Goal: Information Seeking & Learning: Learn about a topic

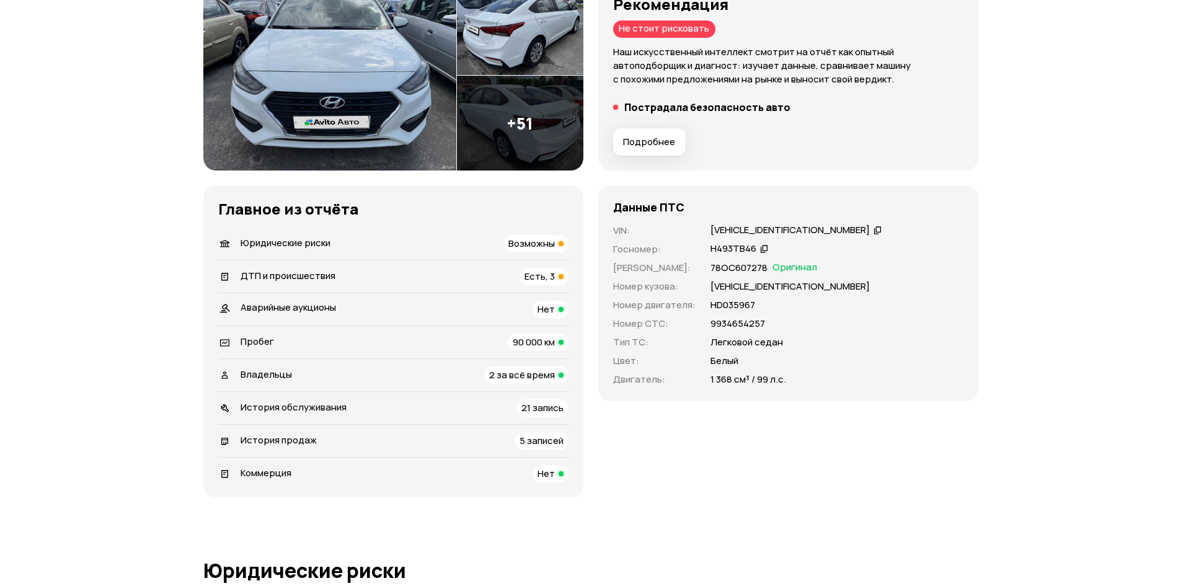
click at [280, 444] on span "История продаж" at bounding box center [279, 439] width 76 height 13
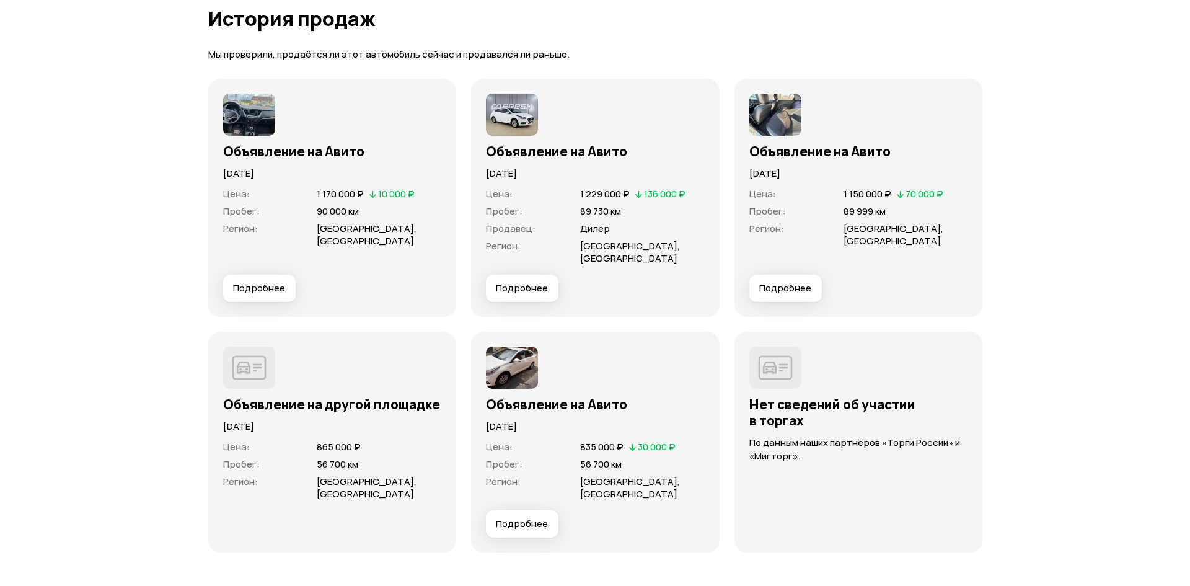
scroll to position [3530, 0]
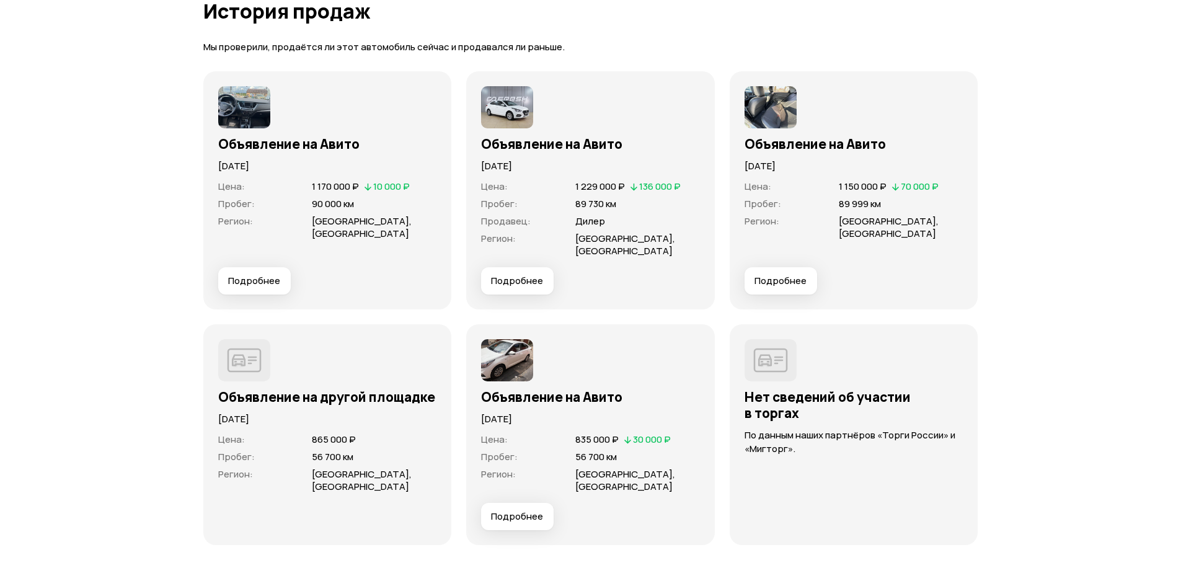
drag, startPoint x: 217, startPoint y: 164, endPoint x: 291, endPoint y: 171, distance: 74.1
click at [287, 169] on div "Объявление на Авито [DATE] Цена : 1 170 000 ₽   10 000 ₽ Пробег : 90 000 км Рег…" at bounding box center [327, 190] width 249 height 238
click at [267, 285] on span "Подробнее" at bounding box center [254, 281] width 52 height 12
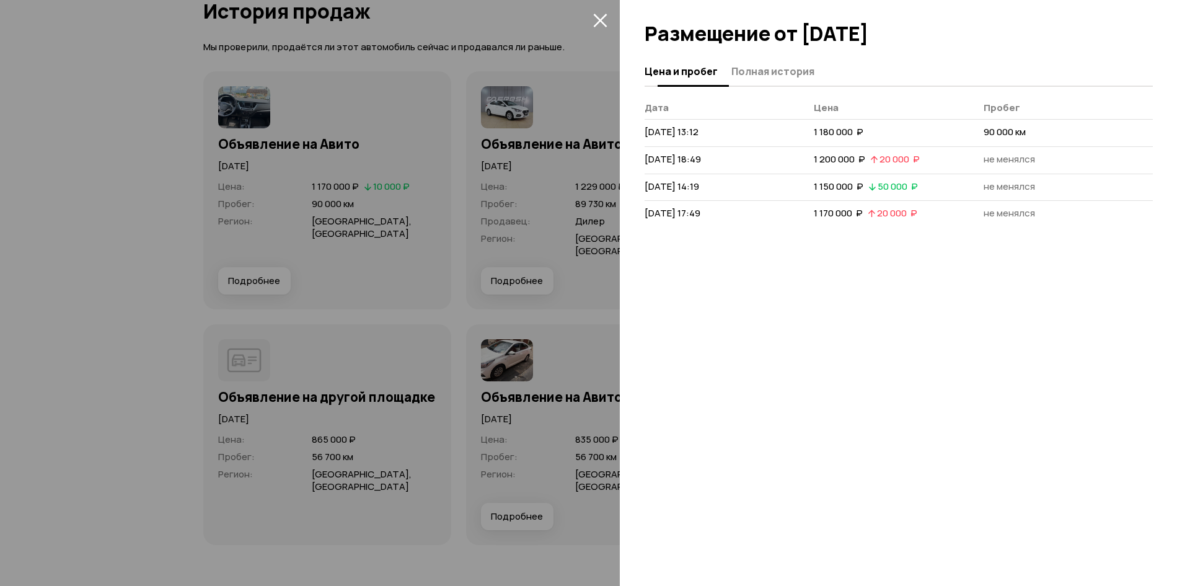
click at [787, 64] on button "Полная история" at bounding box center [771, 71] width 87 height 24
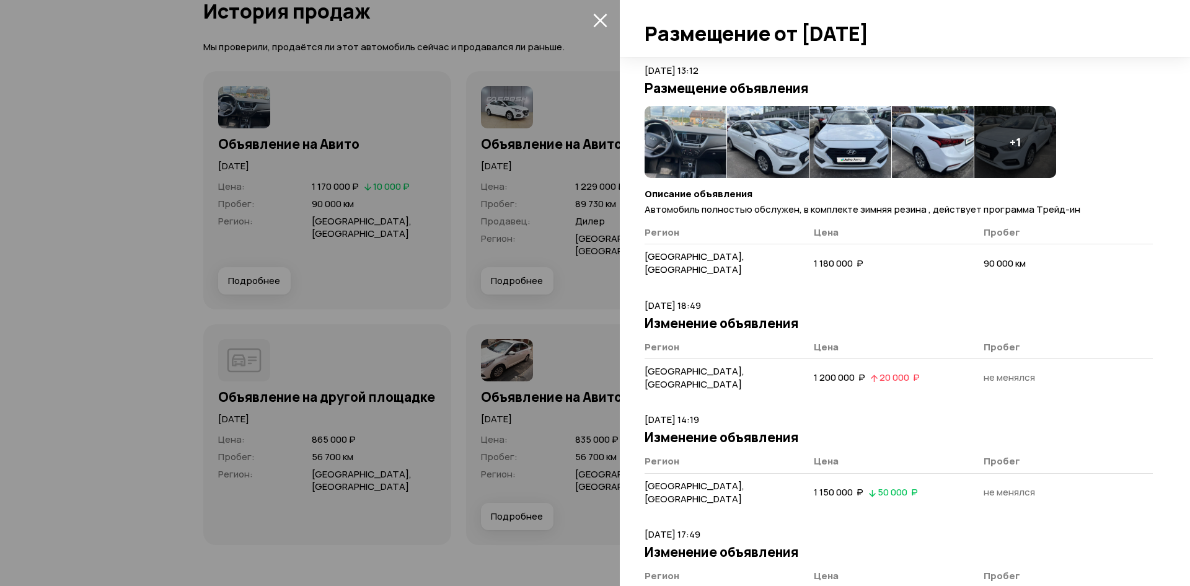
scroll to position [53, 0]
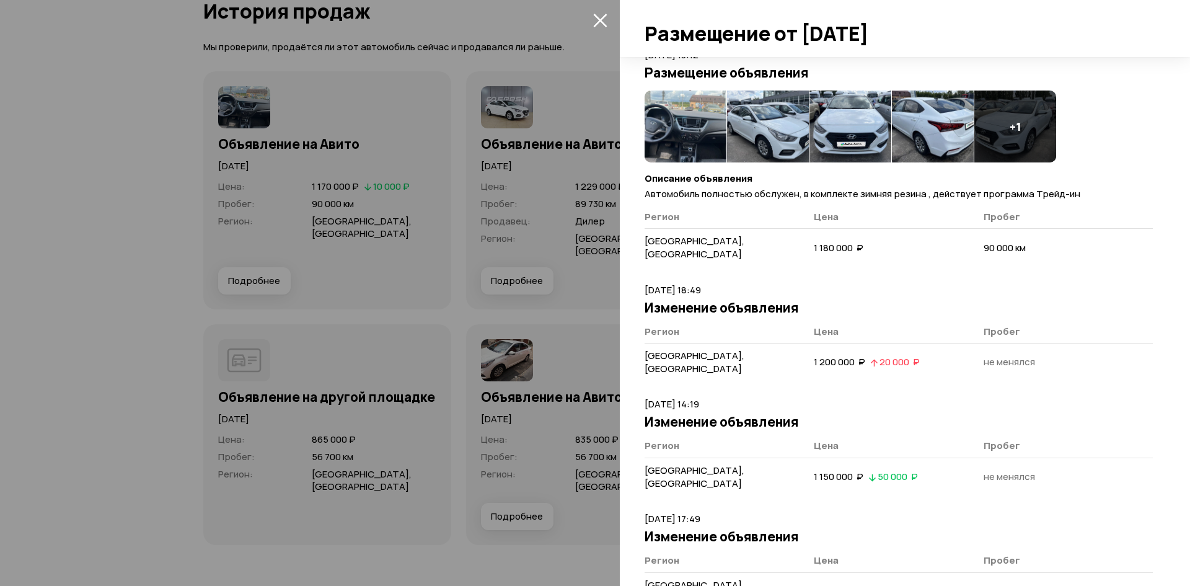
click at [596, 19] on icon "закрыть" at bounding box center [600, 20] width 14 height 14
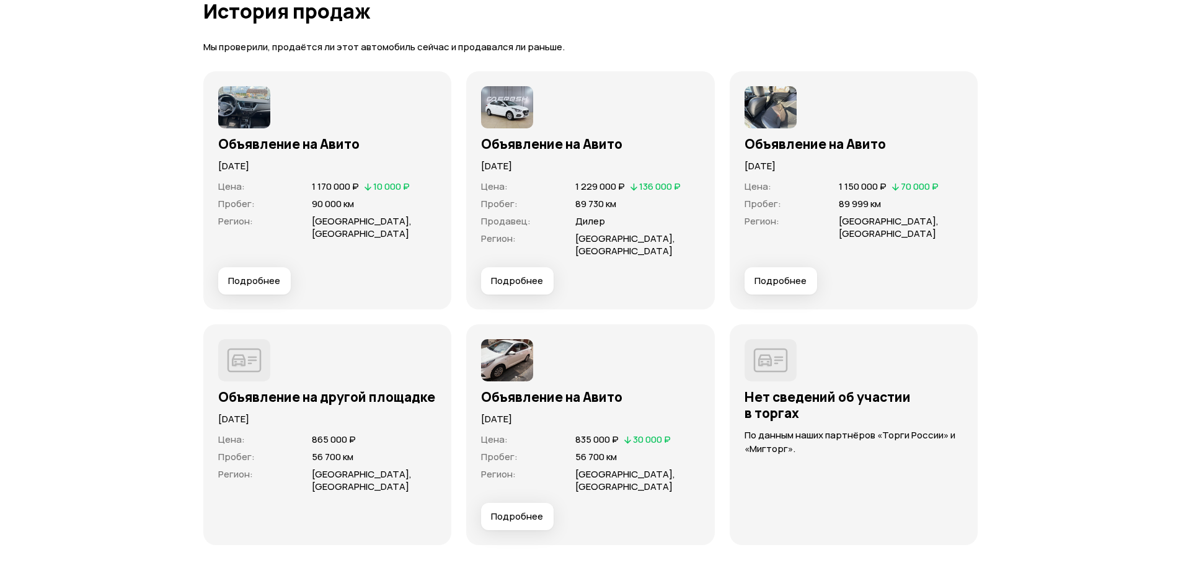
click at [792, 278] on span "Подробнее" at bounding box center [780, 281] width 52 height 12
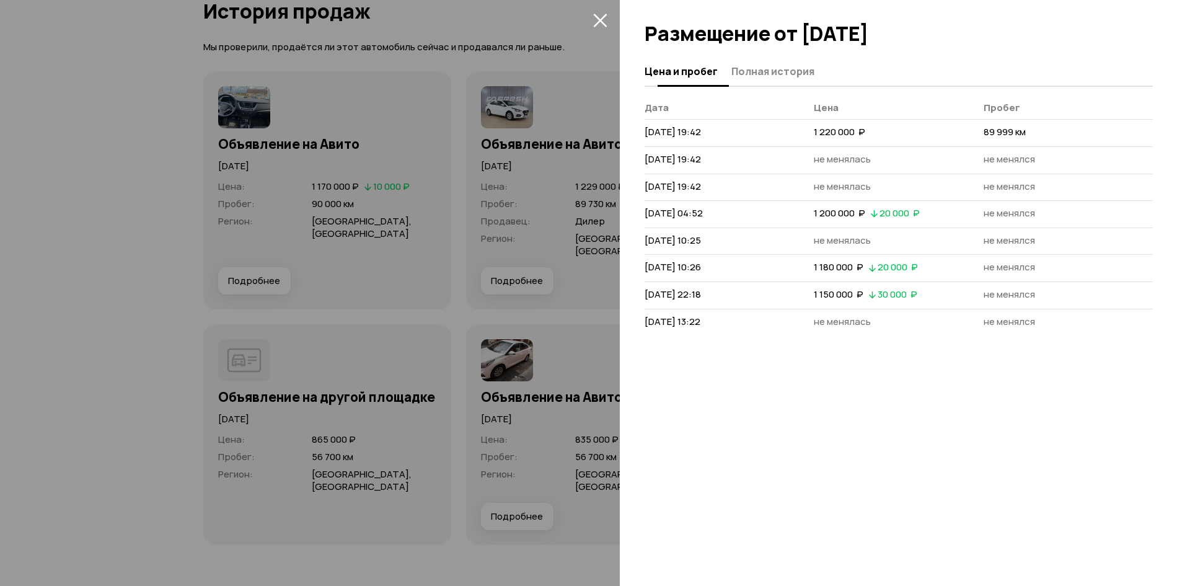
click at [789, 67] on span "Полная история" at bounding box center [772, 71] width 83 height 12
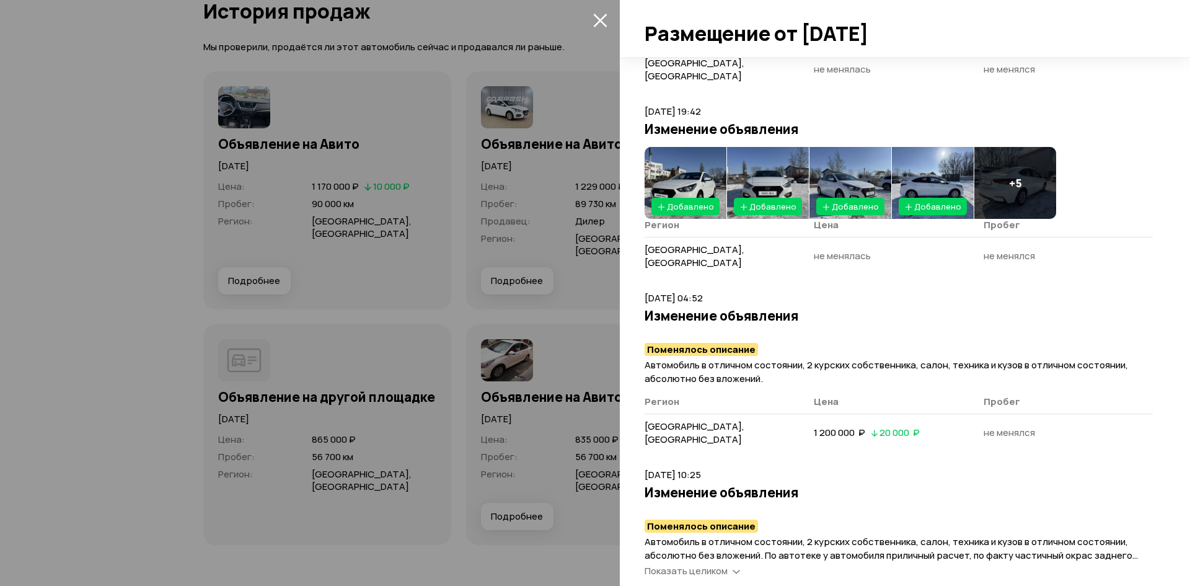
scroll to position [434, 0]
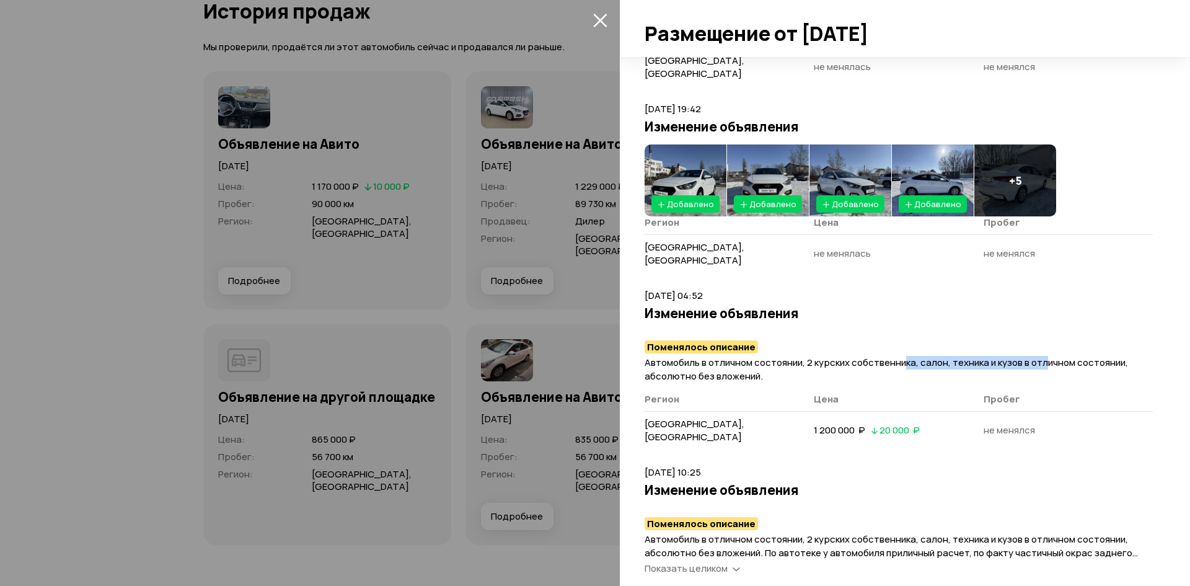
drag, startPoint x: 904, startPoint y: 319, endPoint x: 1047, endPoint y: 330, distance: 143.6
click at [1047, 356] on span "Автомобиль в отличном состоянии, 2 курских собственника, салон, техника и кузов…" at bounding box center [887, 369] width 484 height 27
drag, startPoint x: 815, startPoint y: 319, endPoint x: 941, endPoint y: 325, distance: 126.0
click at [941, 356] on span "Автомобиль в отличном состоянии, 2 курских собственника, салон, техника и кузов…" at bounding box center [887, 369] width 484 height 27
drag, startPoint x: 984, startPoint y: 347, endPoint x: 992, endPoint y: 338, distance: 11.9
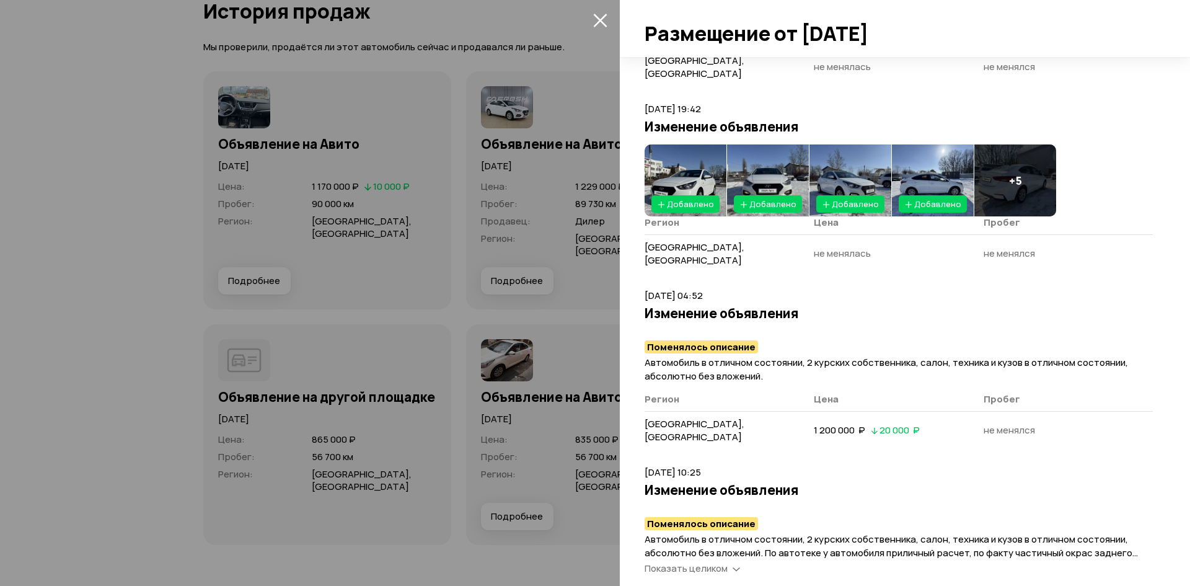
click at [985, 347] on article "[DATE] 04:52 Изменение объявления [PERSON_NAME] описание Автомобиль в отличном …" at bounding box center [899, 370] width 508 height 162
drag, startPoint x: 945, startPoint y: 324, endPoint x: 1038, endPoint y: 329, distance: 93.7
click at [1038, 356] on span "Автомобиль в отличном состоянии, 2 курских собственника, салон, техника и кузов…" at bounding box center [887, 369] width 484 height 27
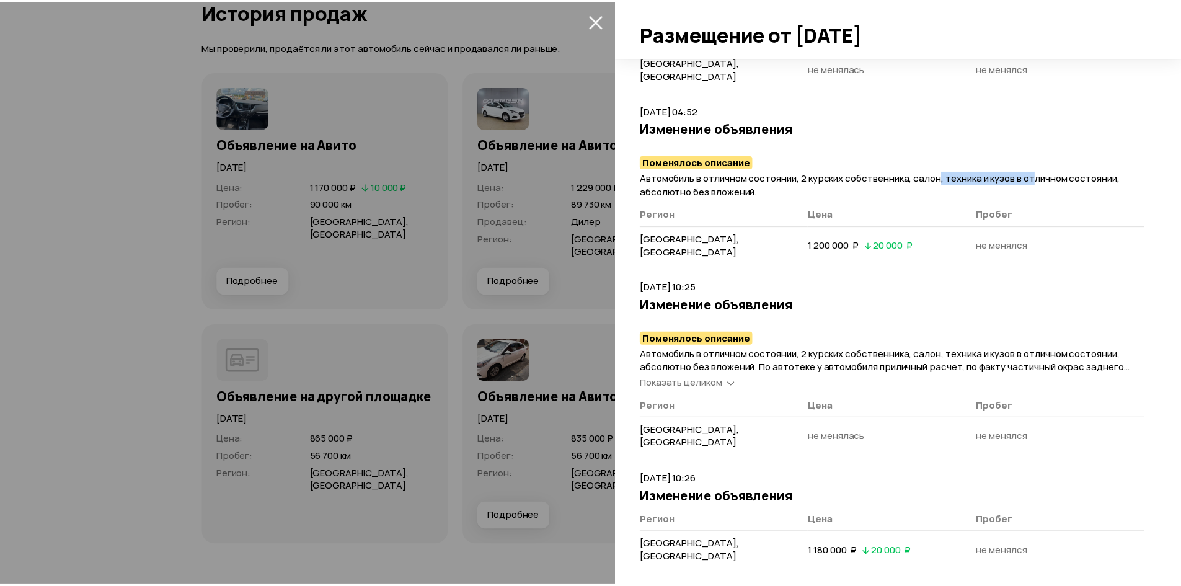
scroll to position [620, 0]
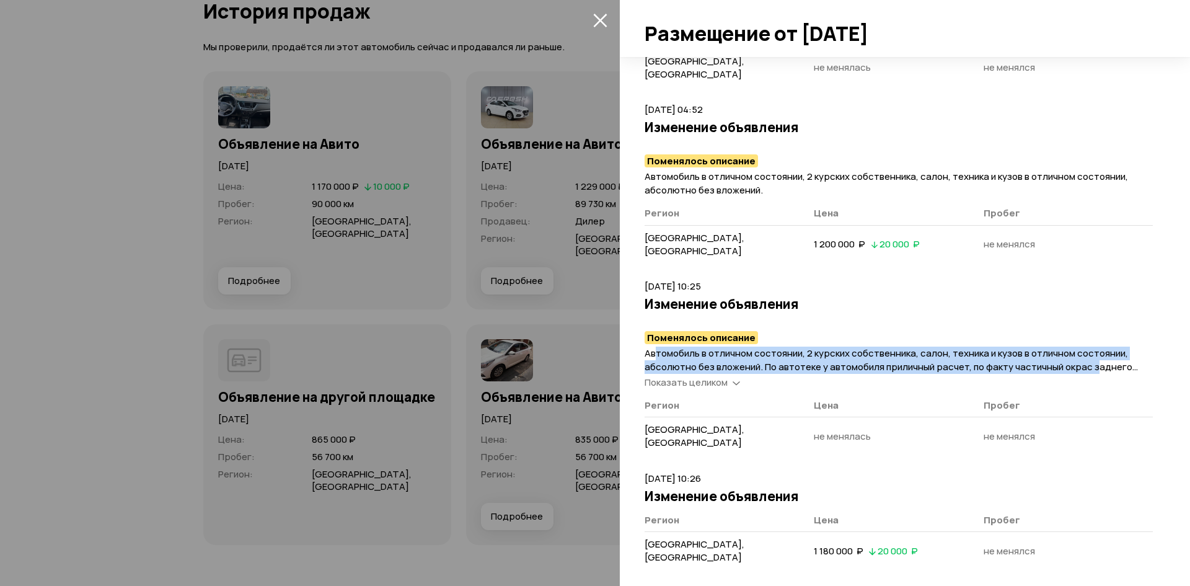
drag, startPoint x: 655, startPoint y: 301, endPoint x: 1095, endPoint y: 309, distance: 440.2
click at [1094, 347] on span "Автомобиль в отличном состоянии, 2 курских собственника, салон, техника и кузов…" at bounding box center [891, 367] width 493 height 40
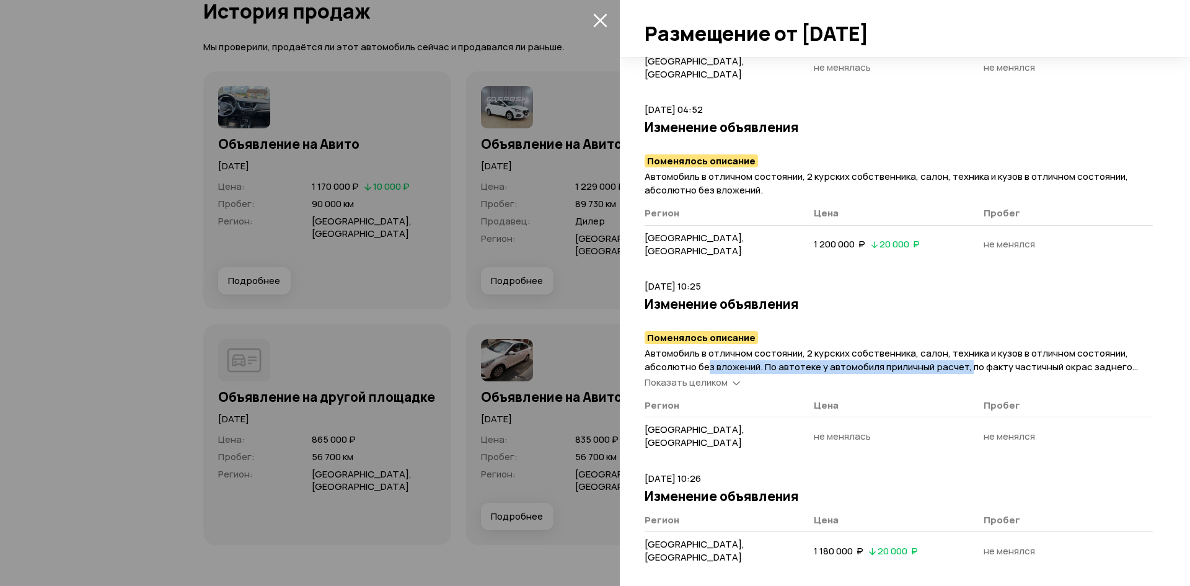
drag, startPoint x: 725, startPoint y: 315, endPoint x: 971, endPoint y: 322, distance: 245.6
click at [971, 347] on p "Автомобиль в отличном состоянии, 2 курских собственника, салон, техника и кузов…" at bounding box center [899, 360] width 508 height 27
drag, startPoint x: 699, startPoint y: 329, endPoint x: 707, endPoint y: 329, distance: 8.1
click at [700, 376] on span "Показать целиком" at bounding box center [686, 382] width 83 height 13
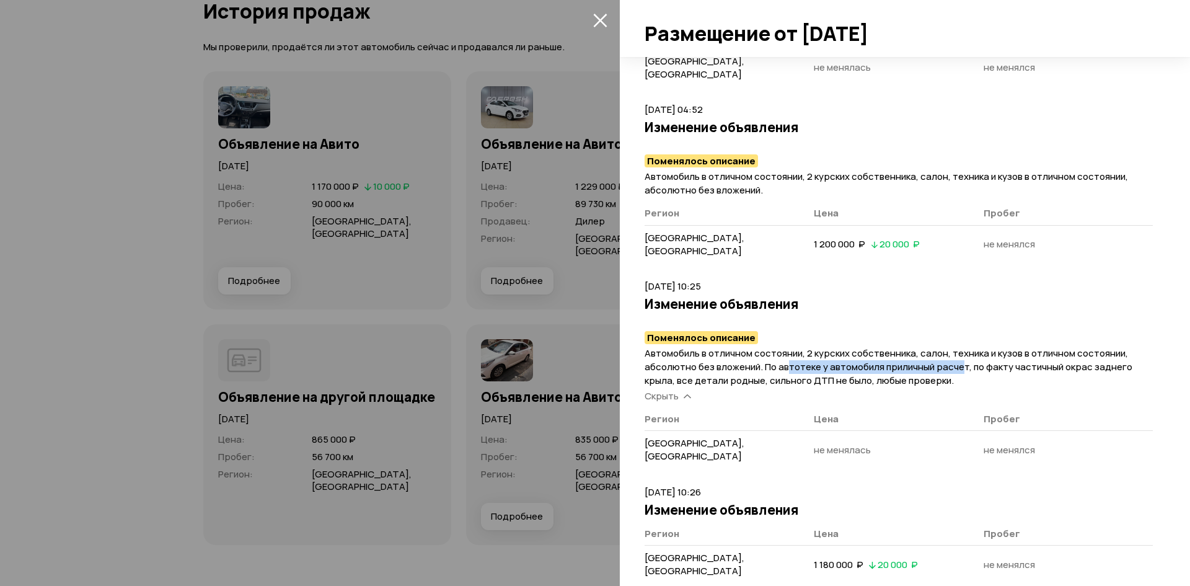
drag, startPoint x: 786, startPoint y: 315, endPoint x: 961, endPoint y: 317, distance: 175.4
click at [961, 347] on span "Автомобиль в отличном состоянии, 2 курских собственника, салон, техника и кузов…" at bounding box center [889, 367] width 488 height 40
drag, startPoint x: 975, startPoint y: 316, endPoint x: 1111, endPoint y: 314, distance: 135.8
click at [1111, 347] on span "Автомобиль в отличном состоянии, 2 курских собственника, салон, техника и кузов…" at bounding box center [889, 367] width 488 height 40
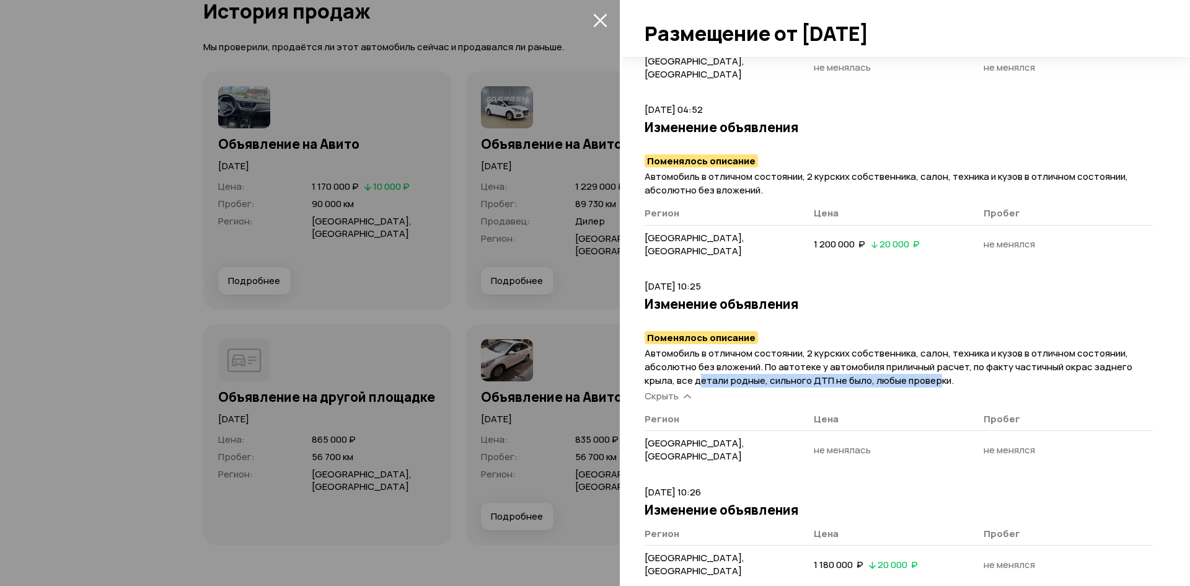
drag, startPoint x: 699, startPoint y: 329, endPoint x: 935, endPoint y: 333, distance: 236.8
click at [935, 347] on span "Автомобиль в отличном состоянии, 2 курских собственника, салон, техника и кузов…" at bounding box center [889, 367] width 488 height 40
click at [599, 20] on icon "закрыть" at bounding box center [600, 21] width 14 height 14
